Goal: Transaction & Acquisition: Purchase product/service

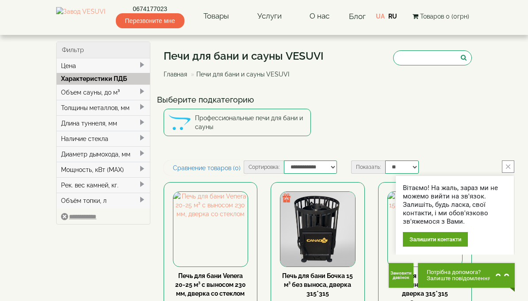
click at [142, 93] on span at bounding box center [141, 91] width 7 height 7
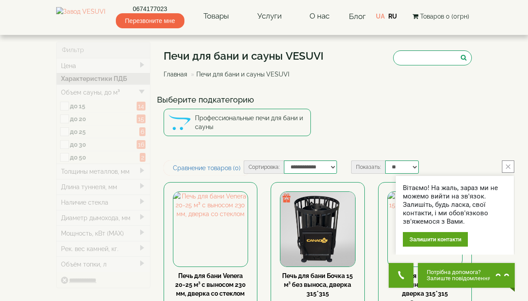
type input "*****"
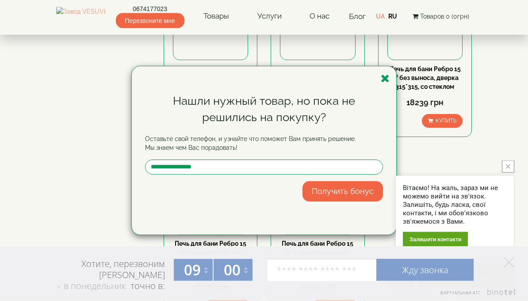
scroll to position [743, 0]
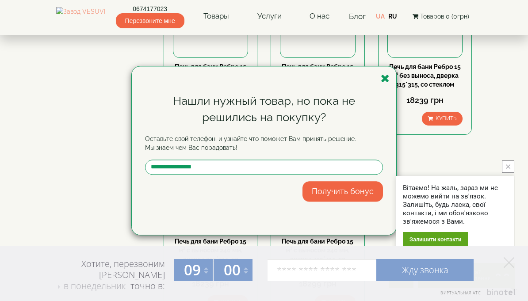
click at [377, 94] on div "Нашли нужный товар, но пока не решились на покупку? Оставьте свой телефон, и уз…" at bounding box center [264, 150] width 264 height 169
click at [383, 92] on div "Нашли нужный товар, но пока не решились на покупку? Оставьте свой телефон, и уз…" at bounding box center [264, 150] width 264 height 169
click at [379, 93] on div "Нашли нужный товар, но пока не решились на покупку? Оставьте свой телефон, и уз…" at bounding box center [264, 150] width 264 height 169
click at [381, 84] on icon "button" at bounding box center [385, 78] width 9 height 11
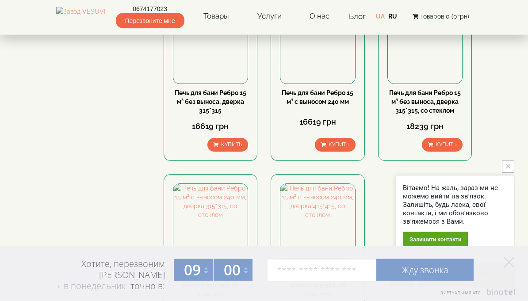
scroll to position [719, 0]
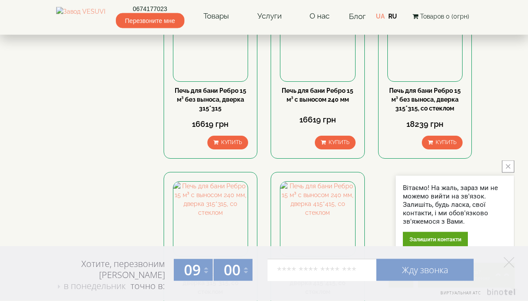
click at [509, 169] on icon "close button" at bounding box center [508, 167] width 4 height 4
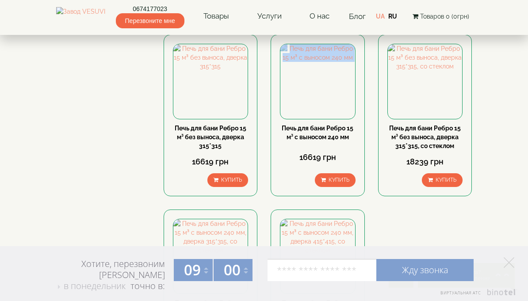
scroll to position [680, 0]
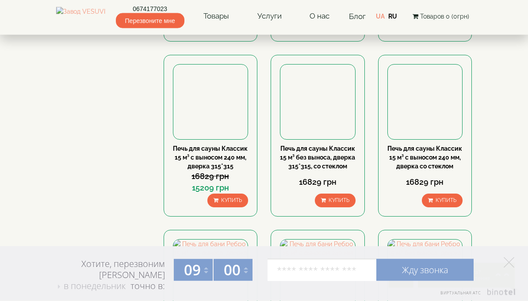
scroll to position [487, 0]
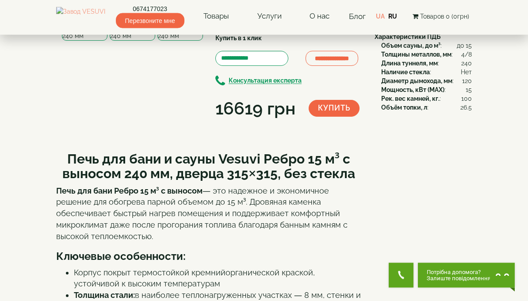
scroll to position [78, 0]
click at [200, 41] on img at bounding box center [180, 22] width 46 height 36
click at [208, 27] on icon "button" at bounding box center [206, 23] width 6 height 8
click at [131, 41] on img at bounding box center [133, 22] width 46 height 36
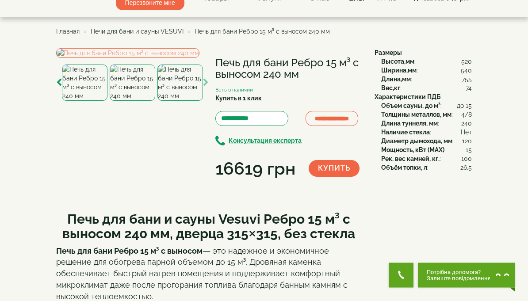
scroll to position [6, 0]
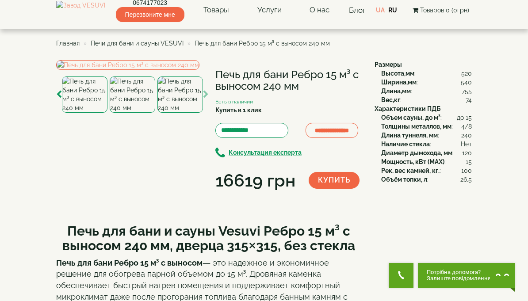
click at [104, 70] on img at bounding box center [127, 65] width 143 height 10
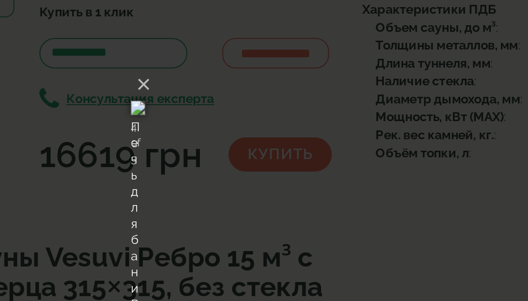
scroll to position [16, 0]
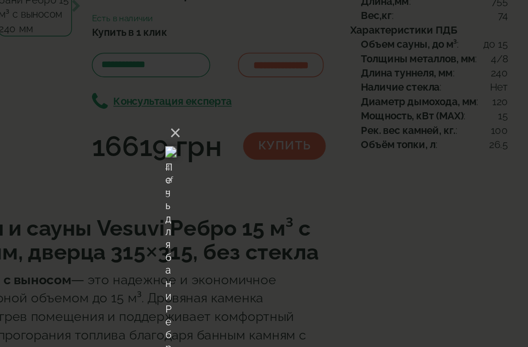
click at [261, 153] on img at bounding box center [264, 174] width 7 height 42
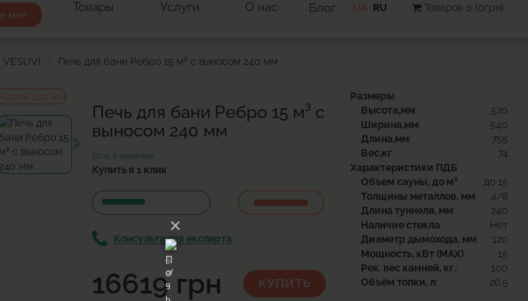
scroll to position [0, 0]
